Goal: Register for event/course

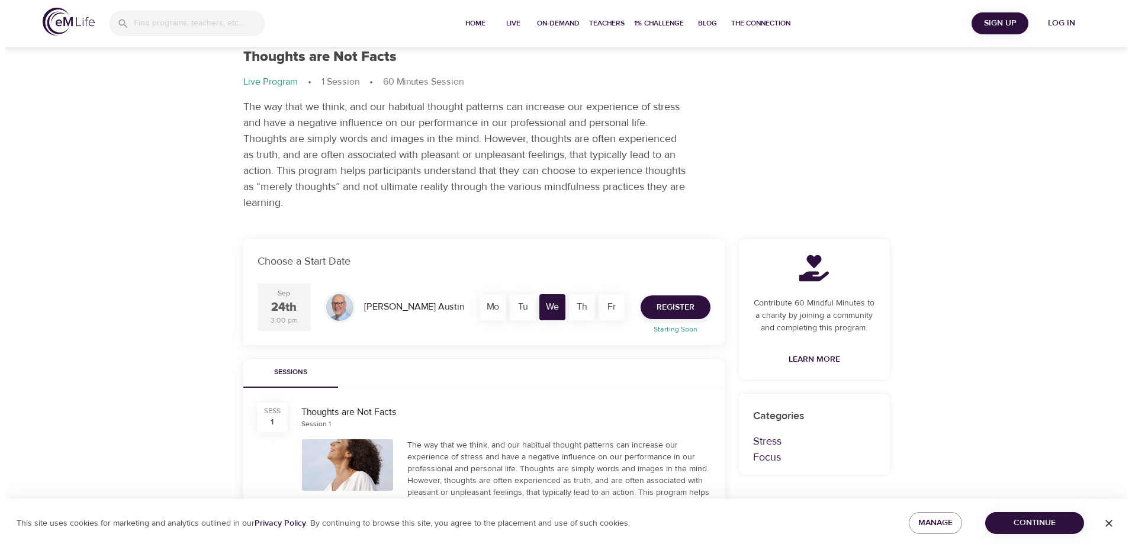
scroll to position [59, 0]
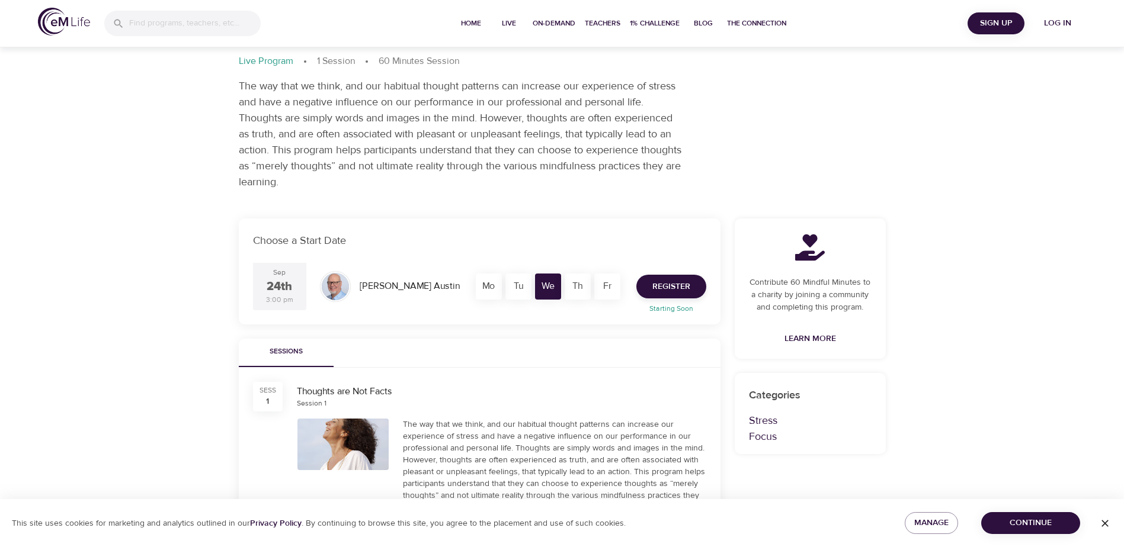
click at [522, 288] on div "Tu" at bounding box center [518, 287] width 26 height 26
click at [577, 286] on div "Th" at bounding box center [577, 287] width 26 height 26
click at [578, 284] on div "Th" at bounding box center [577, 287] width 26 height 26
click at [610, 284] on div "Fr" at bounding box center [607, 287] width 26 height 26
click at [683, 283] on span "Register" at bounding box center [671, 287] width 38 height 15
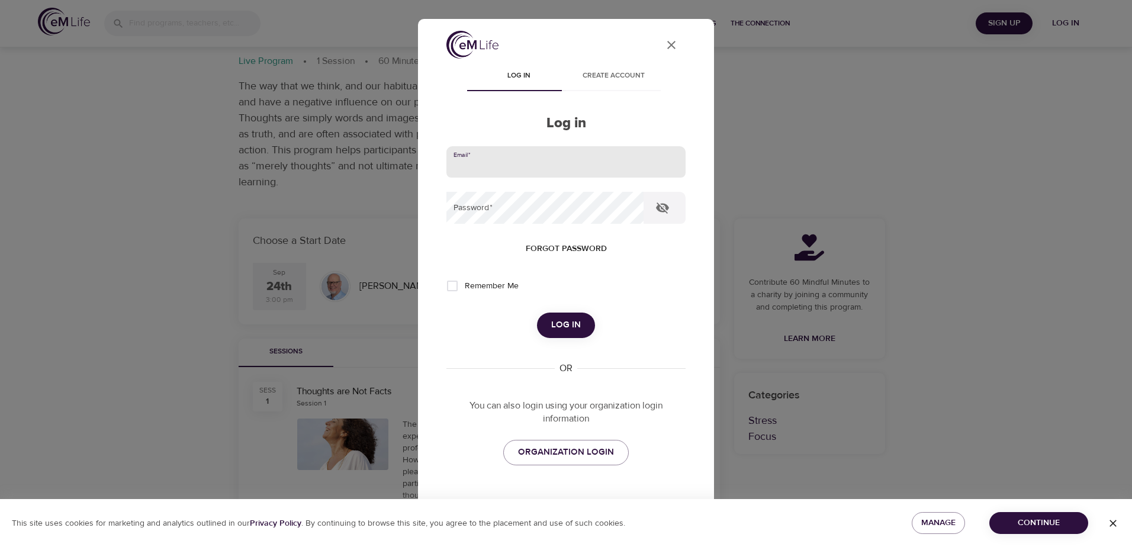
click at [529, 166] on input "email" at bounding box center [566, 162] width 239 height 32
type input "[EMAIL_ADDRESS][DOMAIN_NAME]"
click at [554, 448] on span "ORGANIZATION LOGIN" at bounding box center [566, 452] width 96 height 15
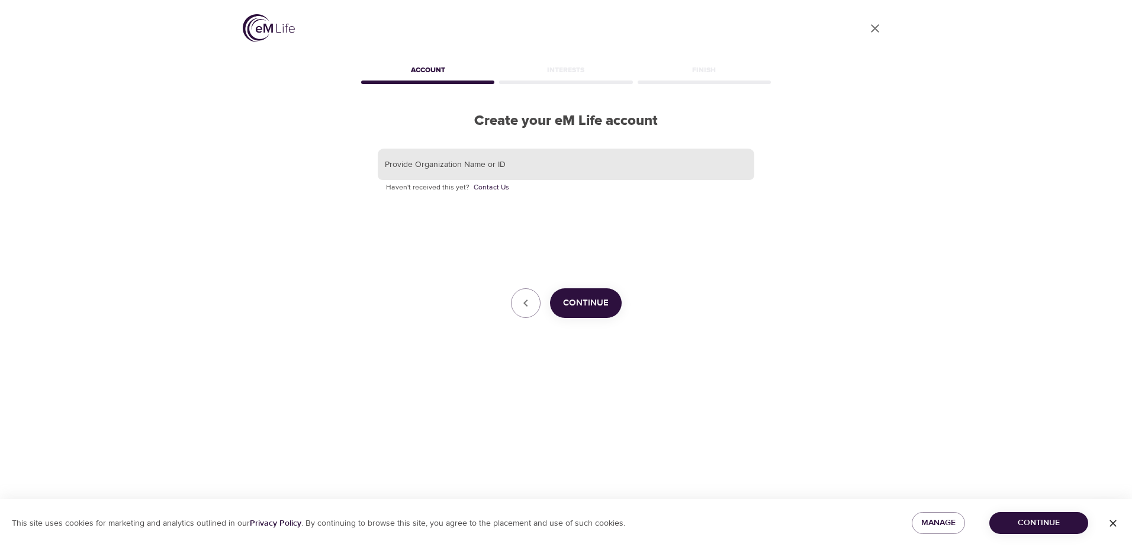
click at [464, 169] on input "text" at bounding box center [566, 165] width 377 height 32
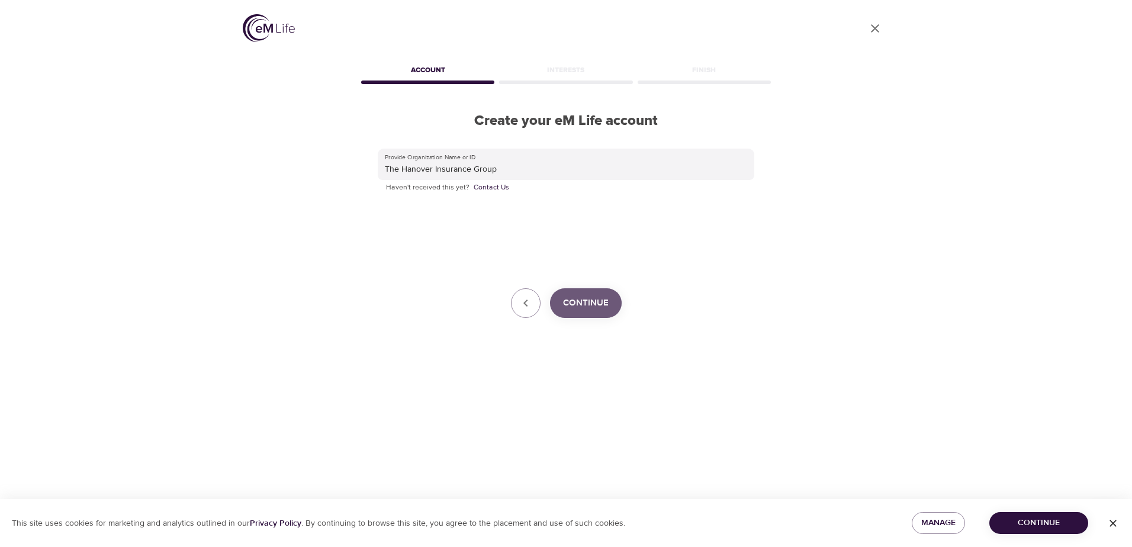
click at [586, 299] on span "Continue" at bounding box center [586, 303] width 46 height 15
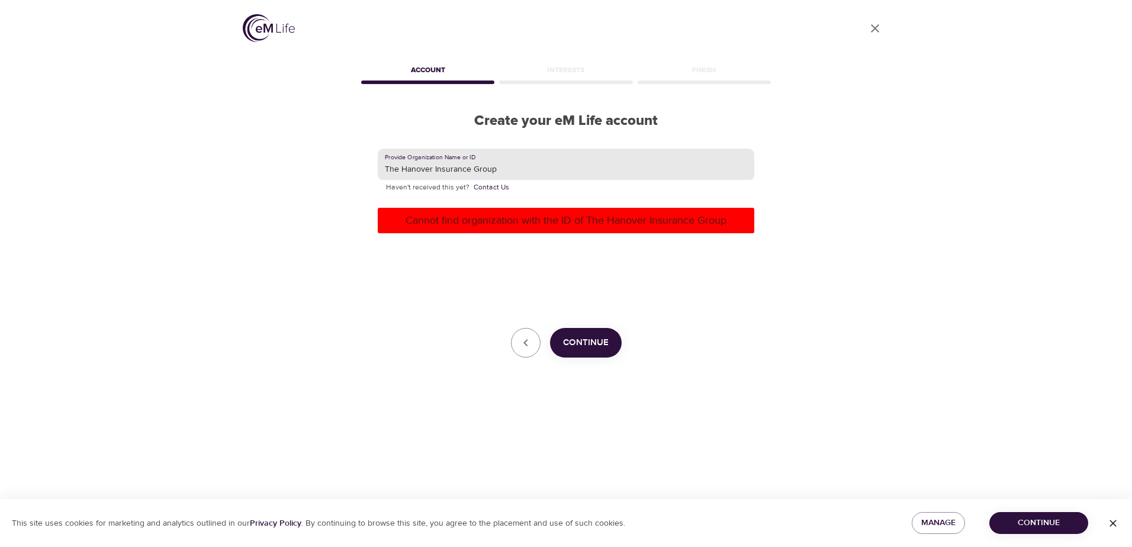
drag, startPoint x: 508, startPoint y: 166, endPoint x: 321, endPoint y: 170, distance: 186.6
click at [321, 170] on div "User Profile Account Interests Finish Create your eM Life account Provide Organ…" at bounding box center [566, 273] width 675 height 547
type input "Hanover"
click at [589, 339] on span "Continue" at bounding box center [586, 342] width 46 height 15
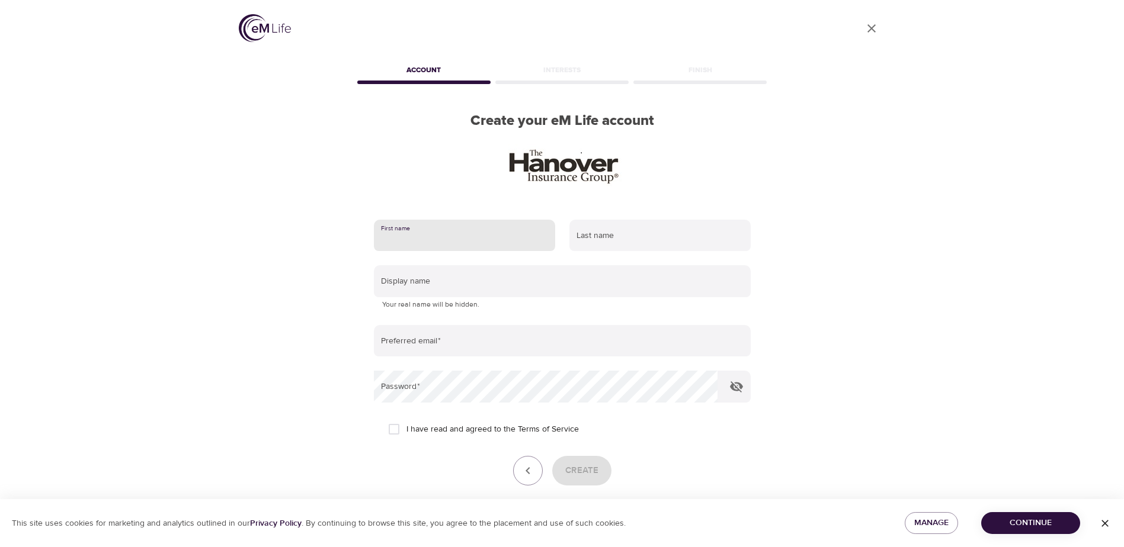
click at [431, 220] on input "text" at bounding box center [464, 236] width 181 height 32
type input "Tonia"
type input "Cooper"
type input "[EMAIL_ADDRESS][DOMAIN_NAME]"
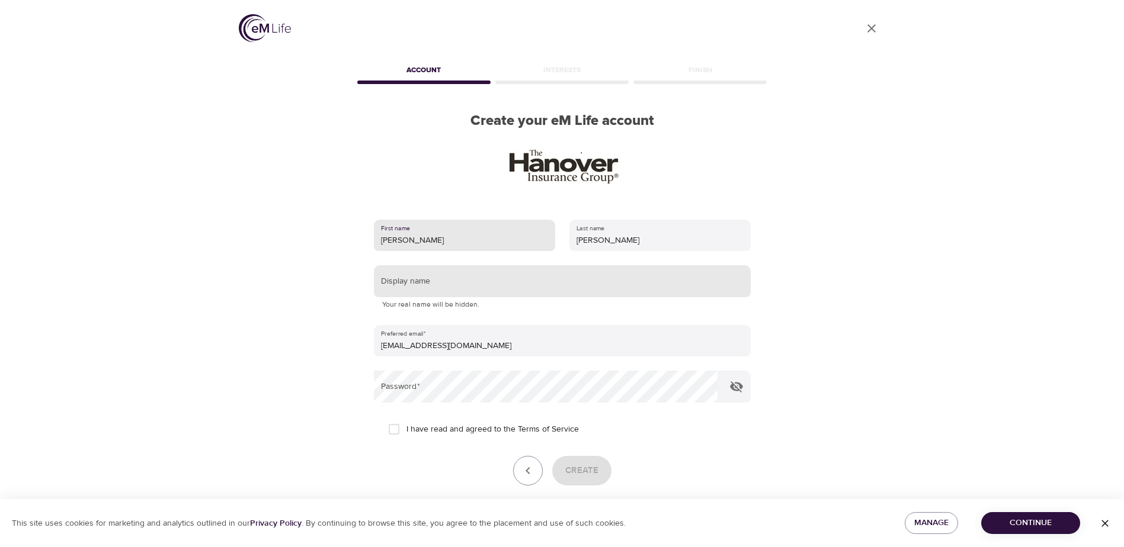
click at [465, 265] on input "text" at bounding box center [562, 281] width 377 height 32
type input "Tonia"
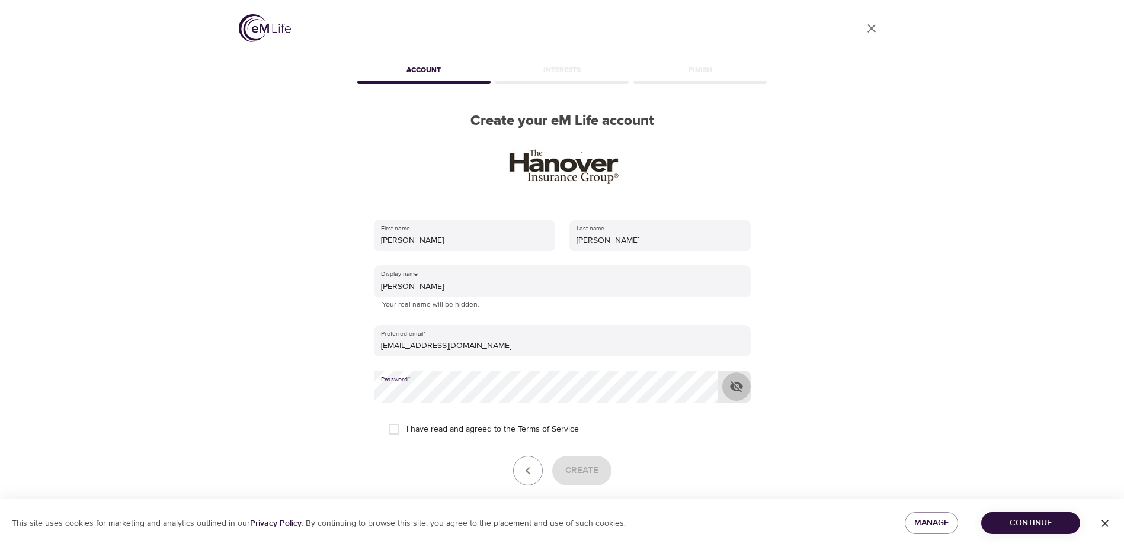
click at [741, 381] on icon "button" at bounding box center [736, 386] width 13 height 11
click at [717, 420] on form "First name Tonia Last name Cooper Display name Tonia Your real name will be hid…" at bounding box center [562, 366] width 377 height 306
click at [398, 417] on input "I have read and agreed to the Terms of Service" at bounding box center [393, 429] width 25 height 25
checkbox input "true"
click at [604, 456] on button "Create" at bounding box center [581, 471] width 59 height 30
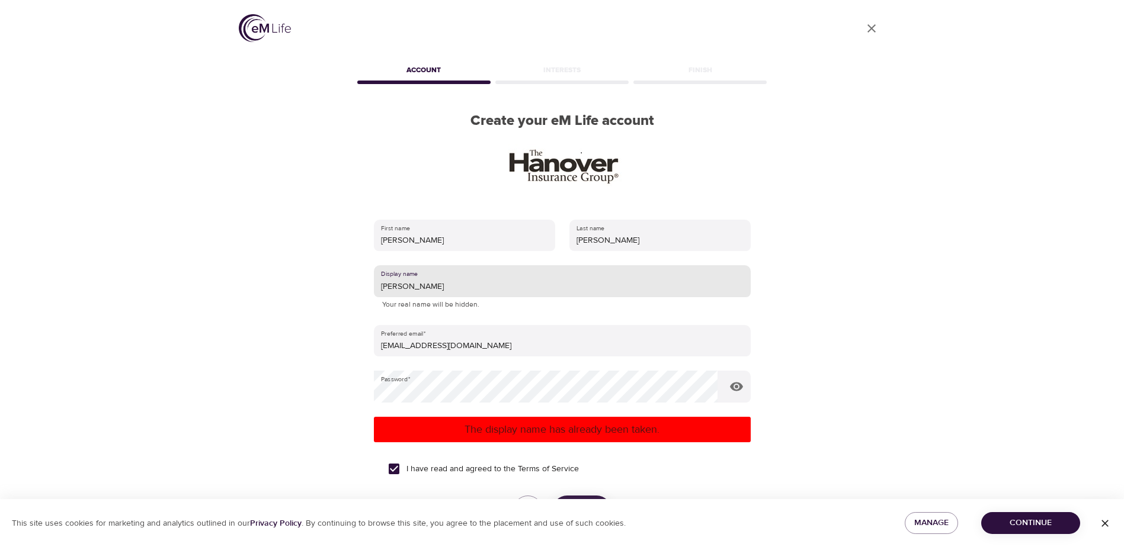
click at [414, 265] on input "Tonia" at bounding box center [562, 281] width 377 height 32
click at [577, 503] on span "Create" at bounding box center [581, 510] width 33 height 15
click at [408, 265] on input "ToniaC" at bounding box center [562, 281] width 377 height 32
click at [399, 265] on input "ToniaC" at bounding box center [562, 281] width 377 height 32
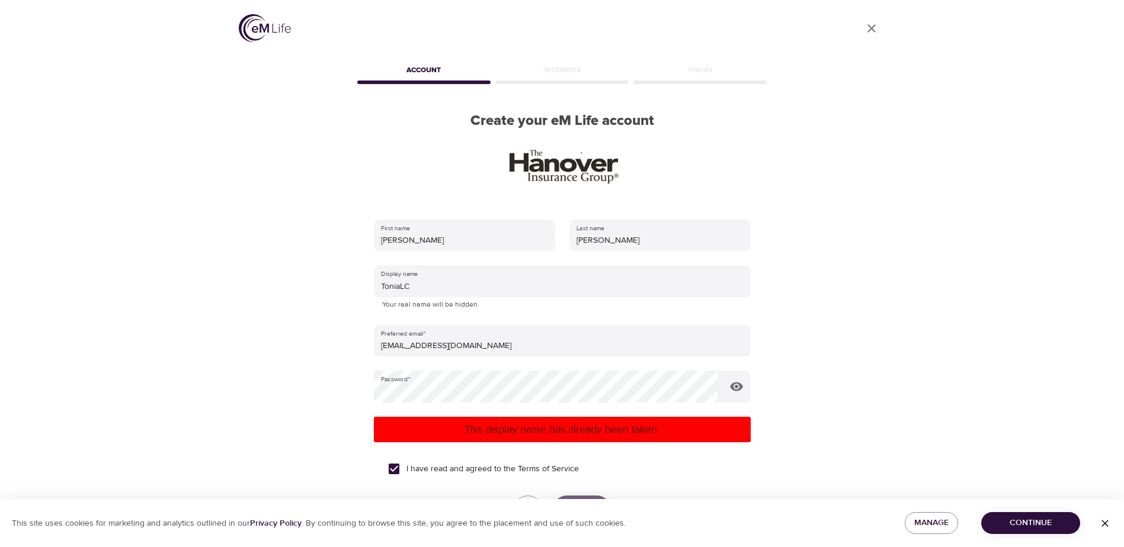
click at [583, 503] on span "Create" at bounding box center [581, 510] width 33 height 15
click at [405, 265] on input "ToniaLC" at bounding box center [562, 281] width 377 height 32
click at [577, 503] on span "Create" at bounding box center [581, 510] width 33 height 15
click at [400, 265] on input "ToniaC" at bounding box center [562, 281] width 377 height 32
type input "ToniaLC"
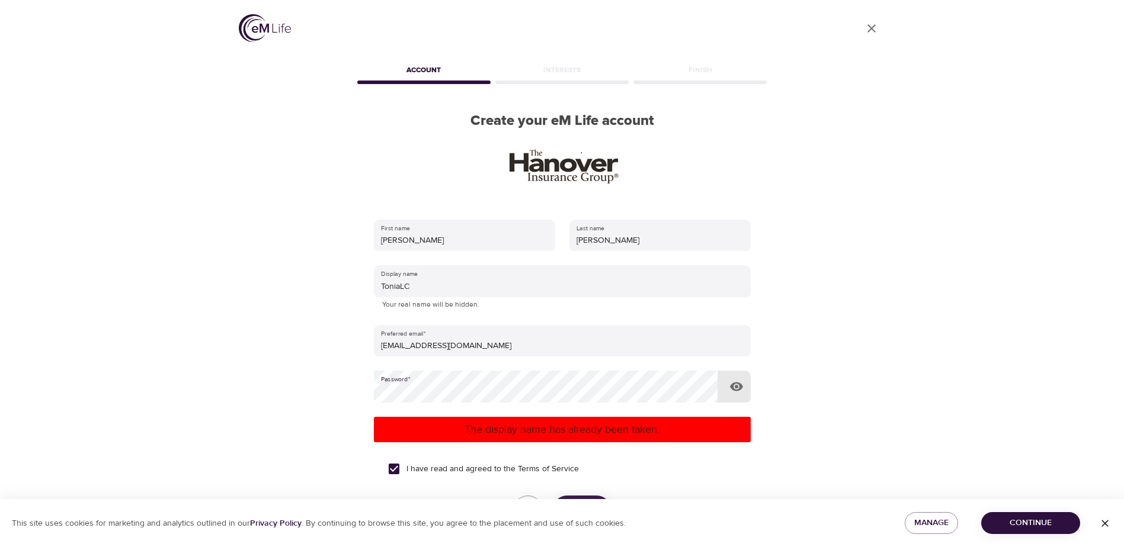
click at [296, 355] on div "User Profile Account Interests Finish Create your eM Life account First name To…" at bounding box center [561, 273] width 675 height 547
click at [582, 503] on span "Create" at bounding box center [581, 510] width 33 height 15
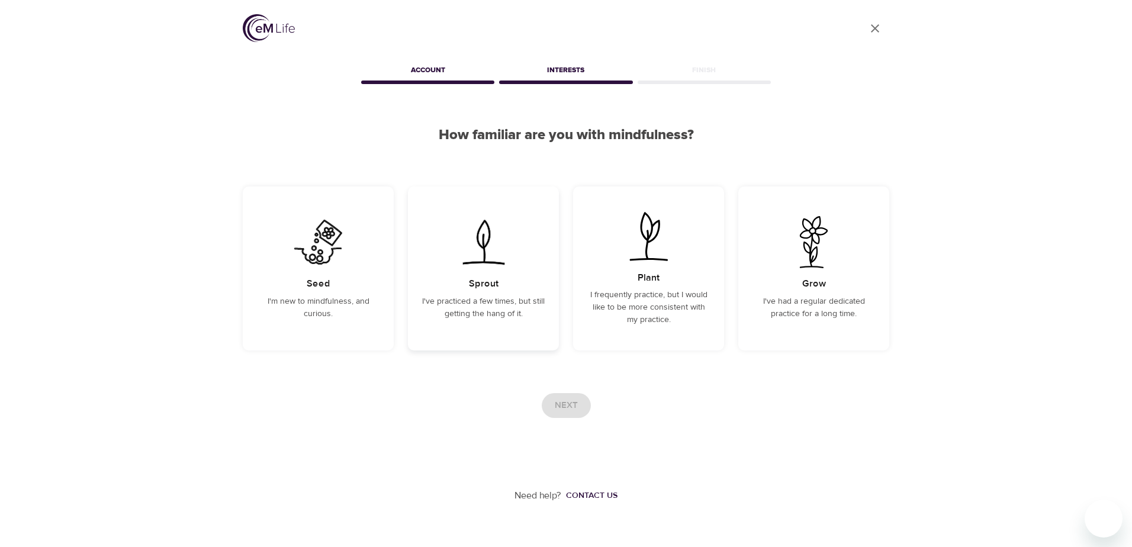
click at [483, 296] on p "I've practiced a few times, but still getting the hang of it." at bounding box center [483, 308] width 123 height 25
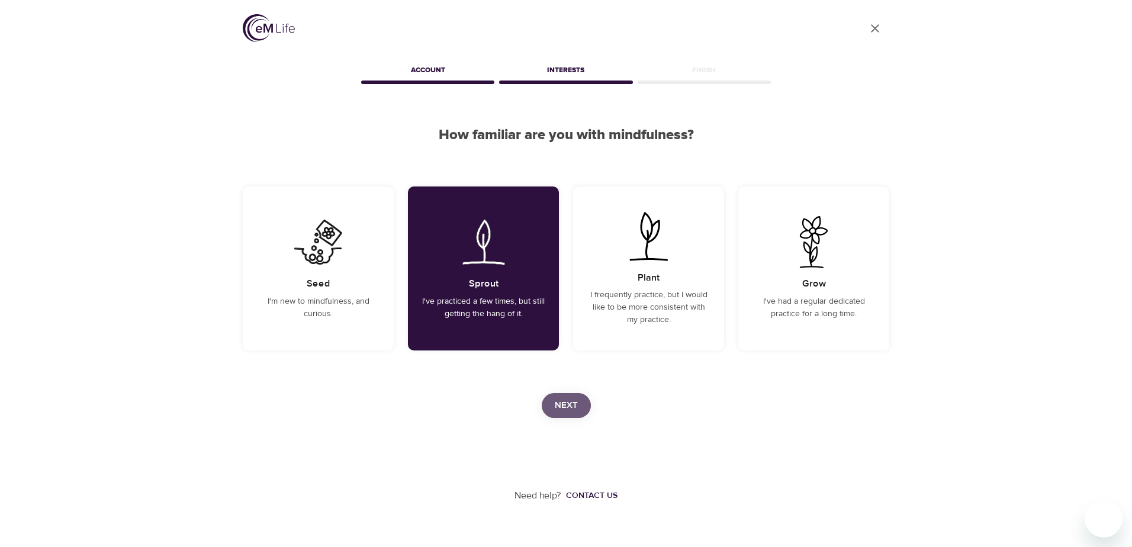
click at [565, 407] on span "Next" at bounding box center [566, 405] width 23 height 15
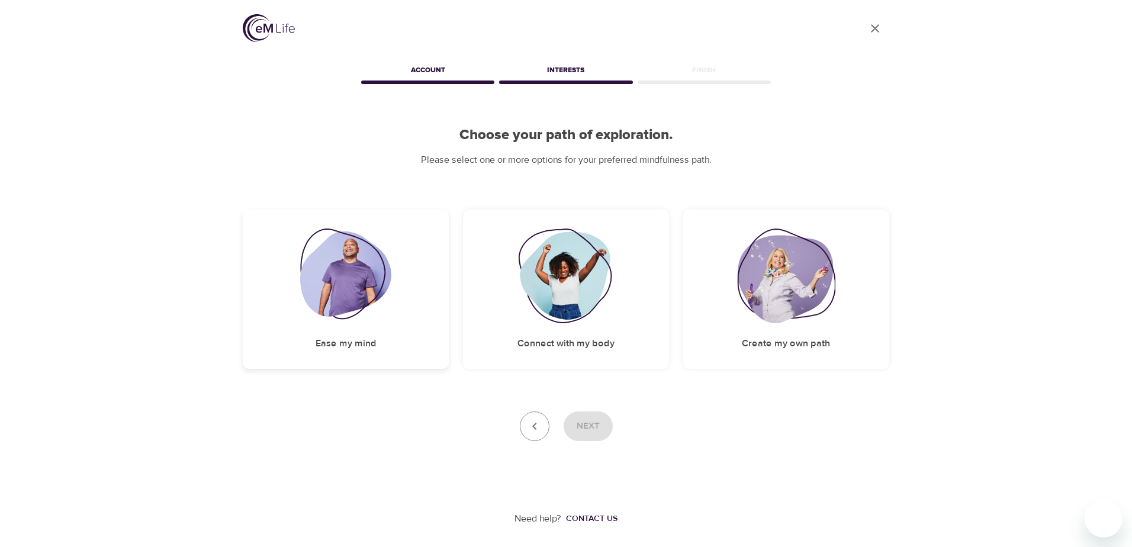
click at [346, 280] on img at bounding box center [346, 276] width 92 height 95
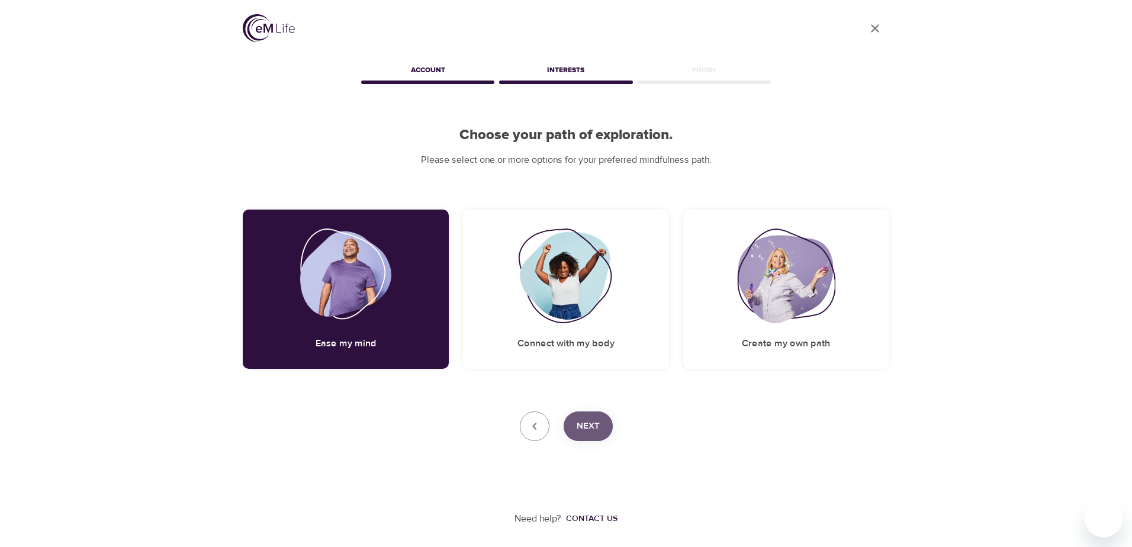
click at [594, 427] on span "Next" at bounding box center [588, 426] width 23 height 15
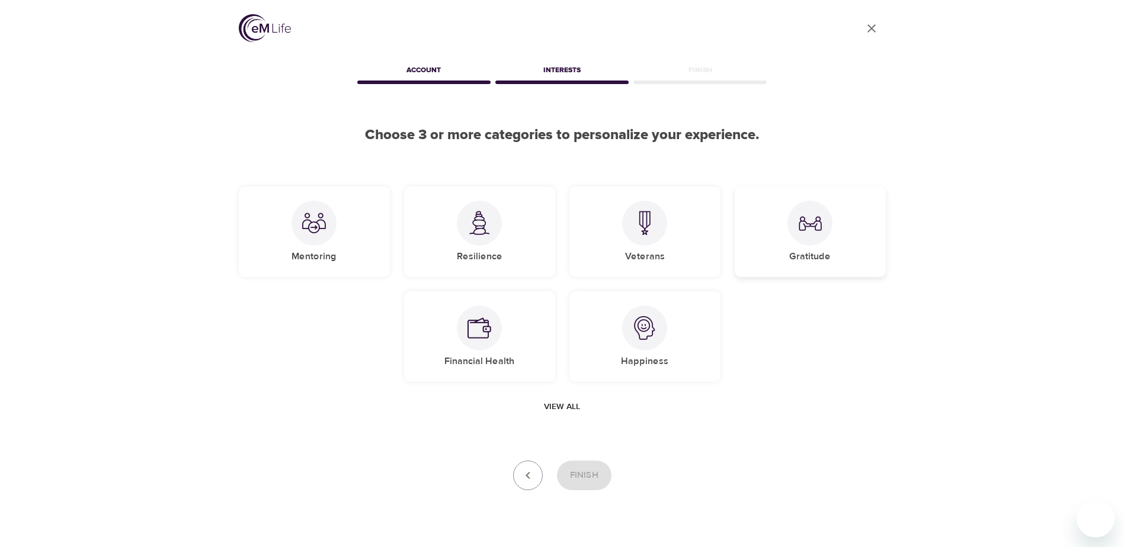
click at [824, 245] on div "Gratitude" at bounding box center [809, 232] width 151 height 91
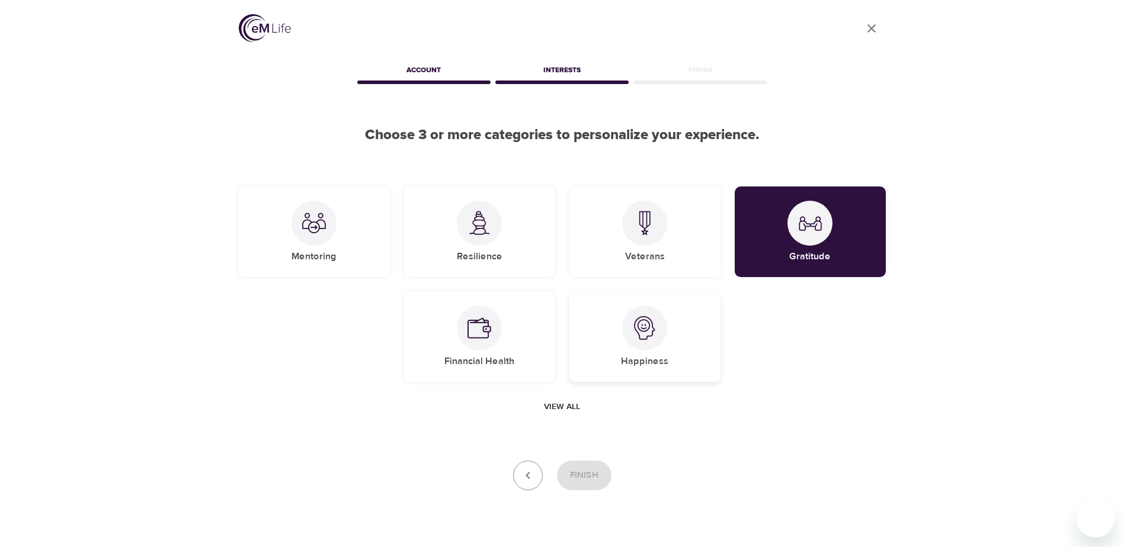
click at [649, 344] on div at bounding box center [644, 328] width 45 height 45
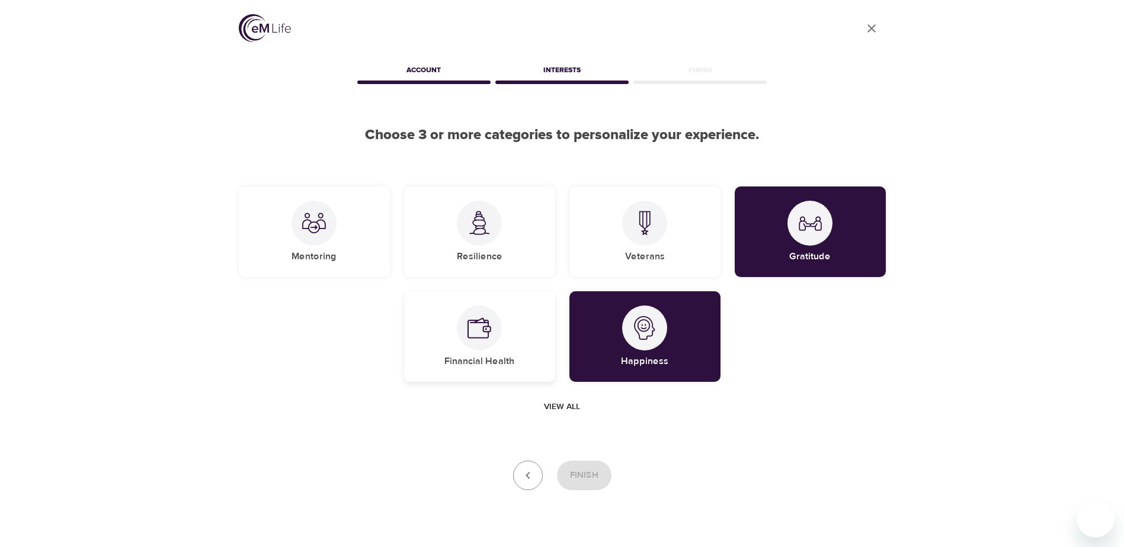
click at [476, 319] on img at bounding box center [479, 328] width 24 height 24
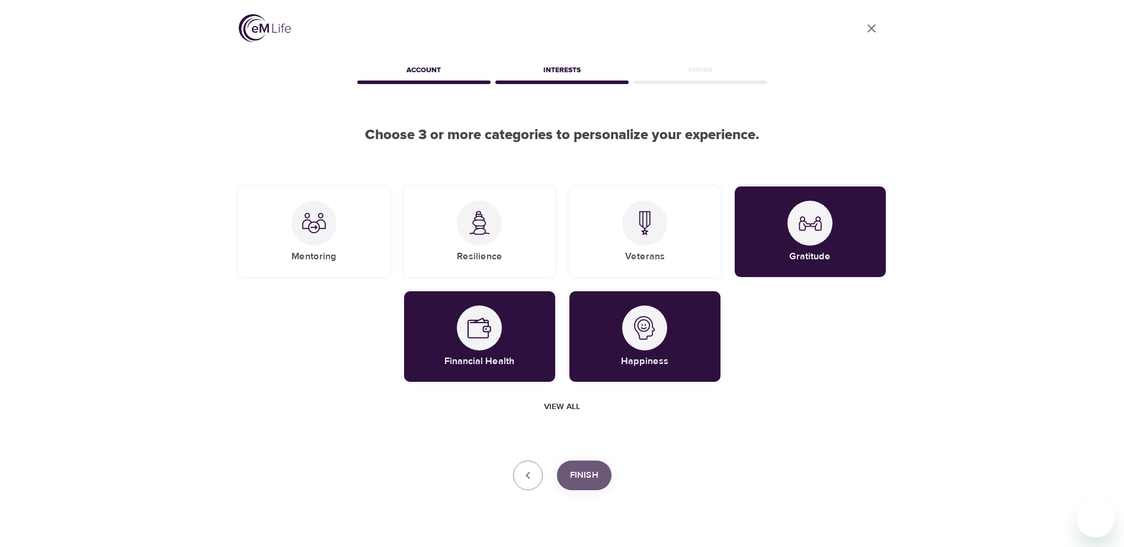
click at [586, 472] on span "Finish" at bounding box center [584, 475] width 28 height 15
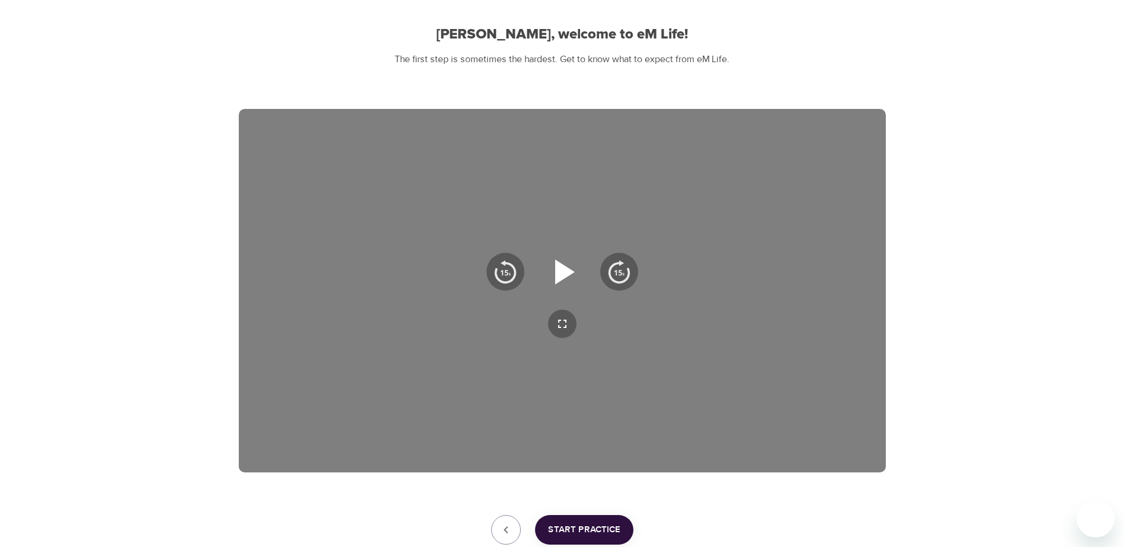
scroll to position [118, 0]
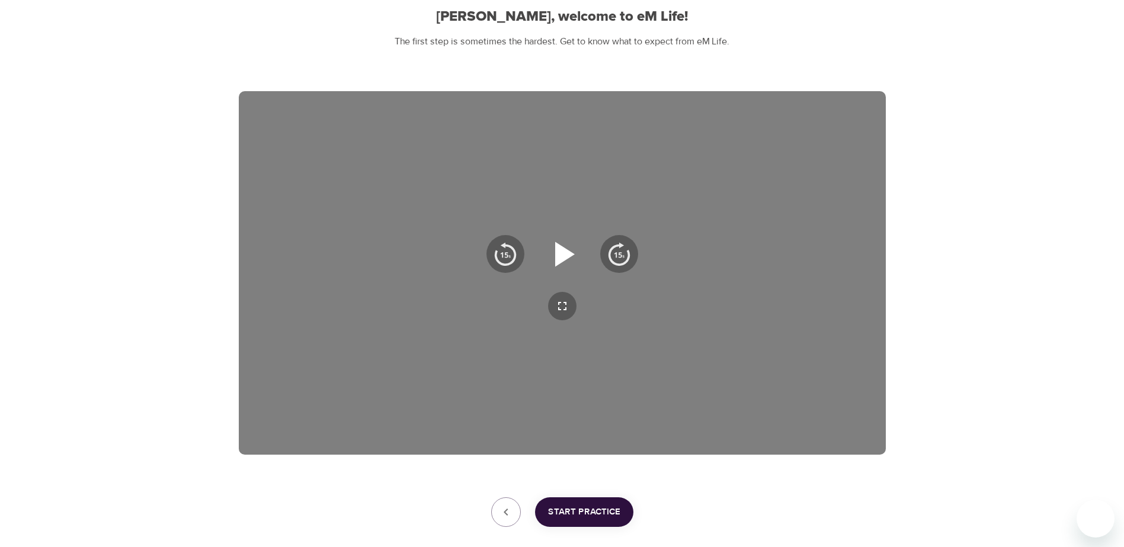
click at [568, 252] on icon "button" at bounding box center [565, 254] width 20 height 25
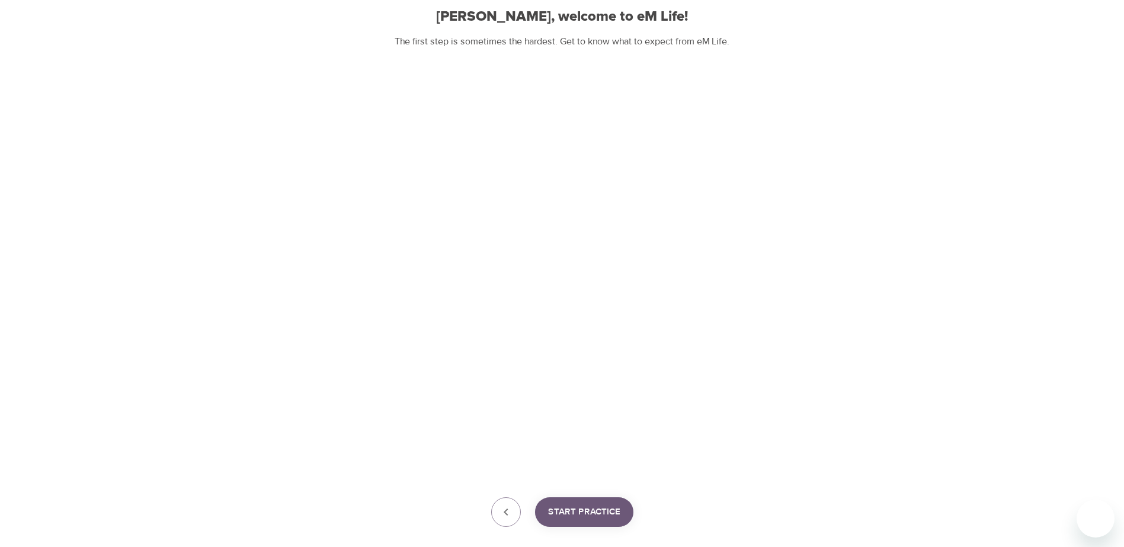
click at [580, 515] on span "Start Practice" at bounding box center [584, 512] width 72 height 15
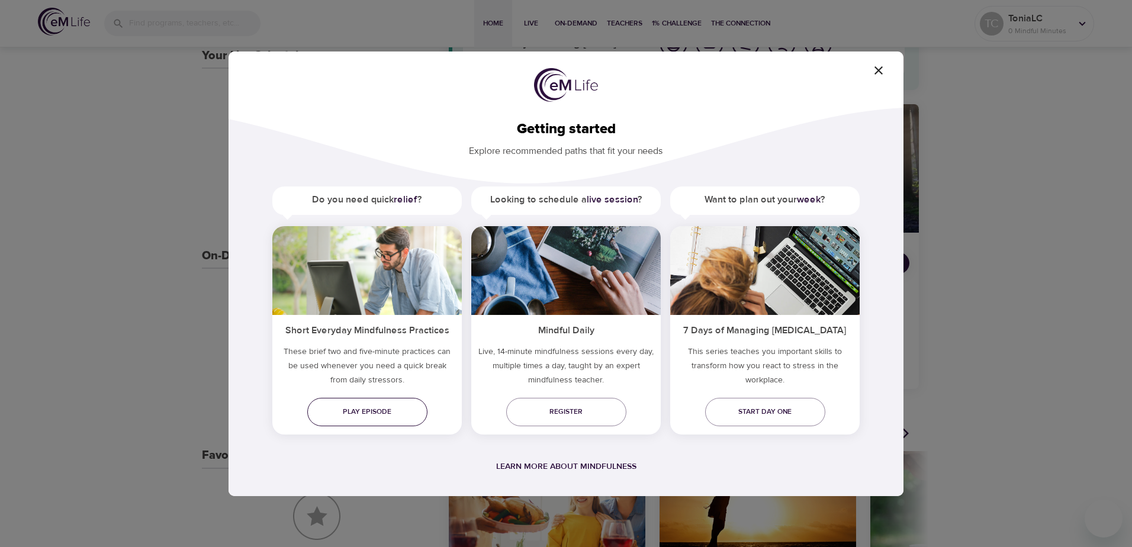
click at [375, 411] on span "Play episode" at bounding box center [367, 412] width 101 height 12
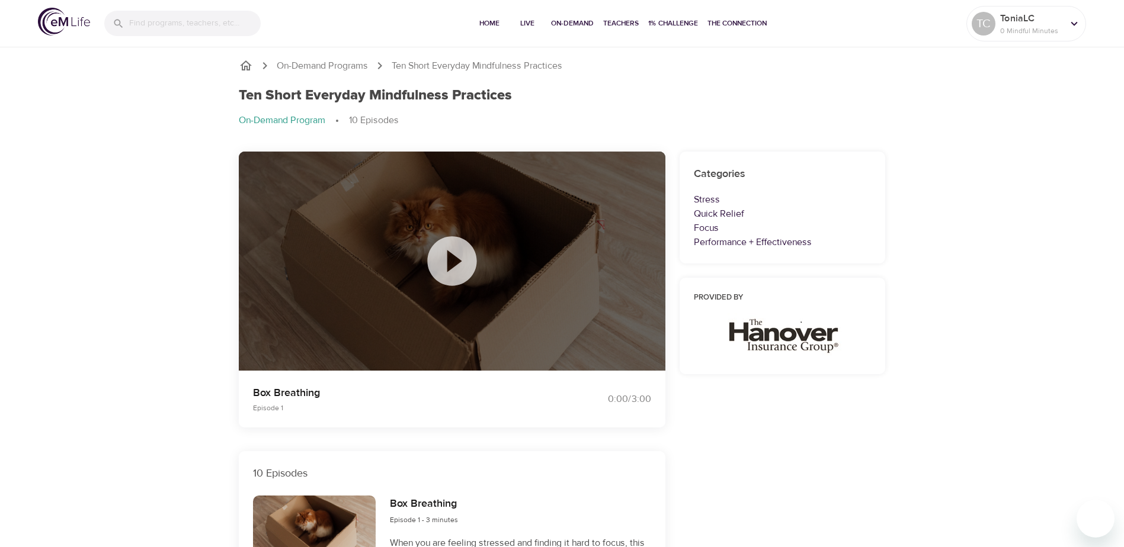
click at [450, 259] on icon at bounding box center [451, 261] width 59 height 59
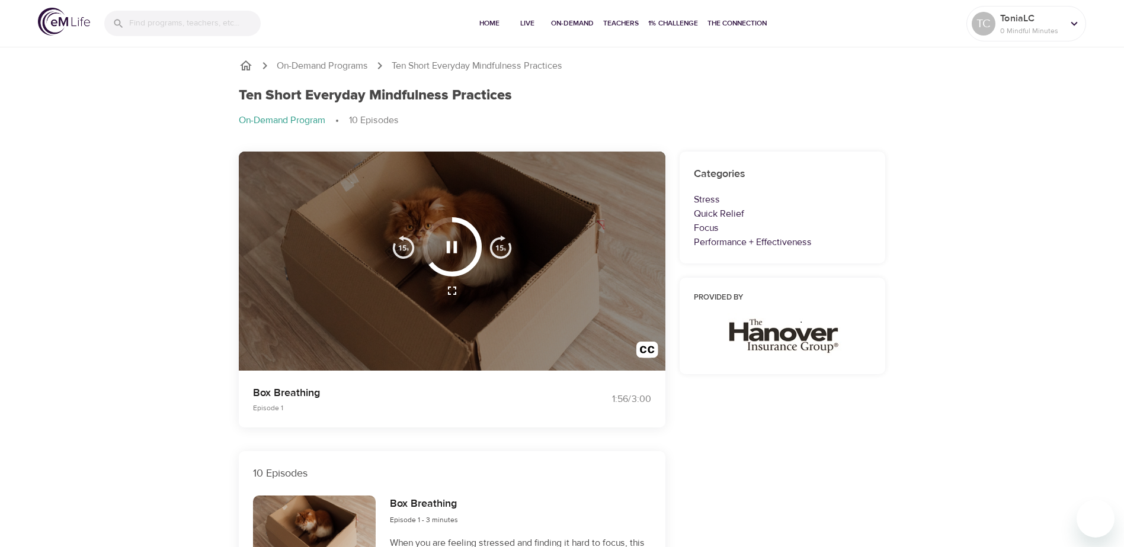
click at [407, 246] on img "button" at bounding box center [403, 247] width 24 height 24
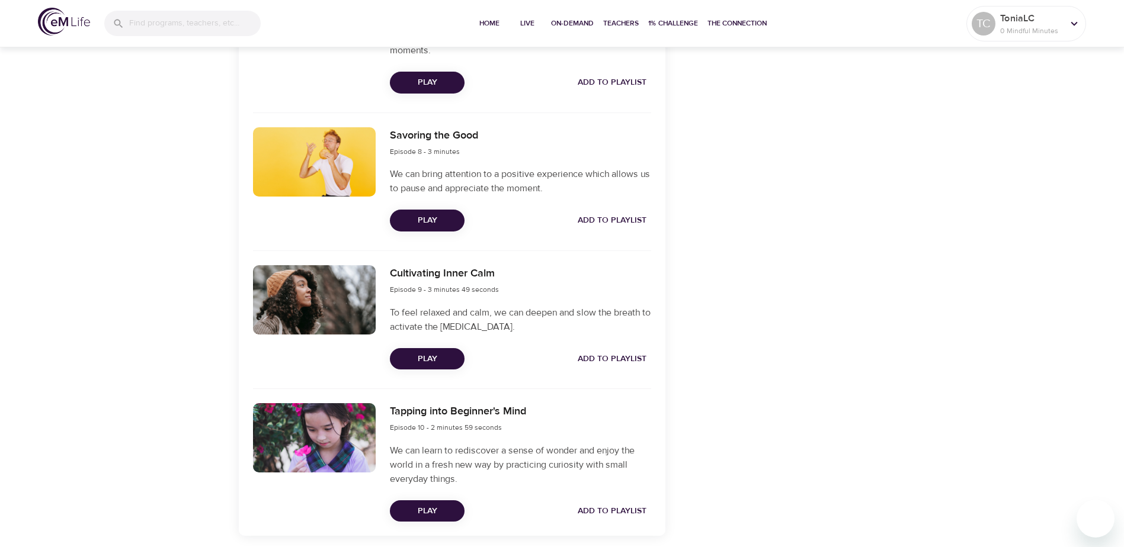
scroll to position [1421, 0]
